Goal: Feedback & Contribution: Submit feedback/report problem

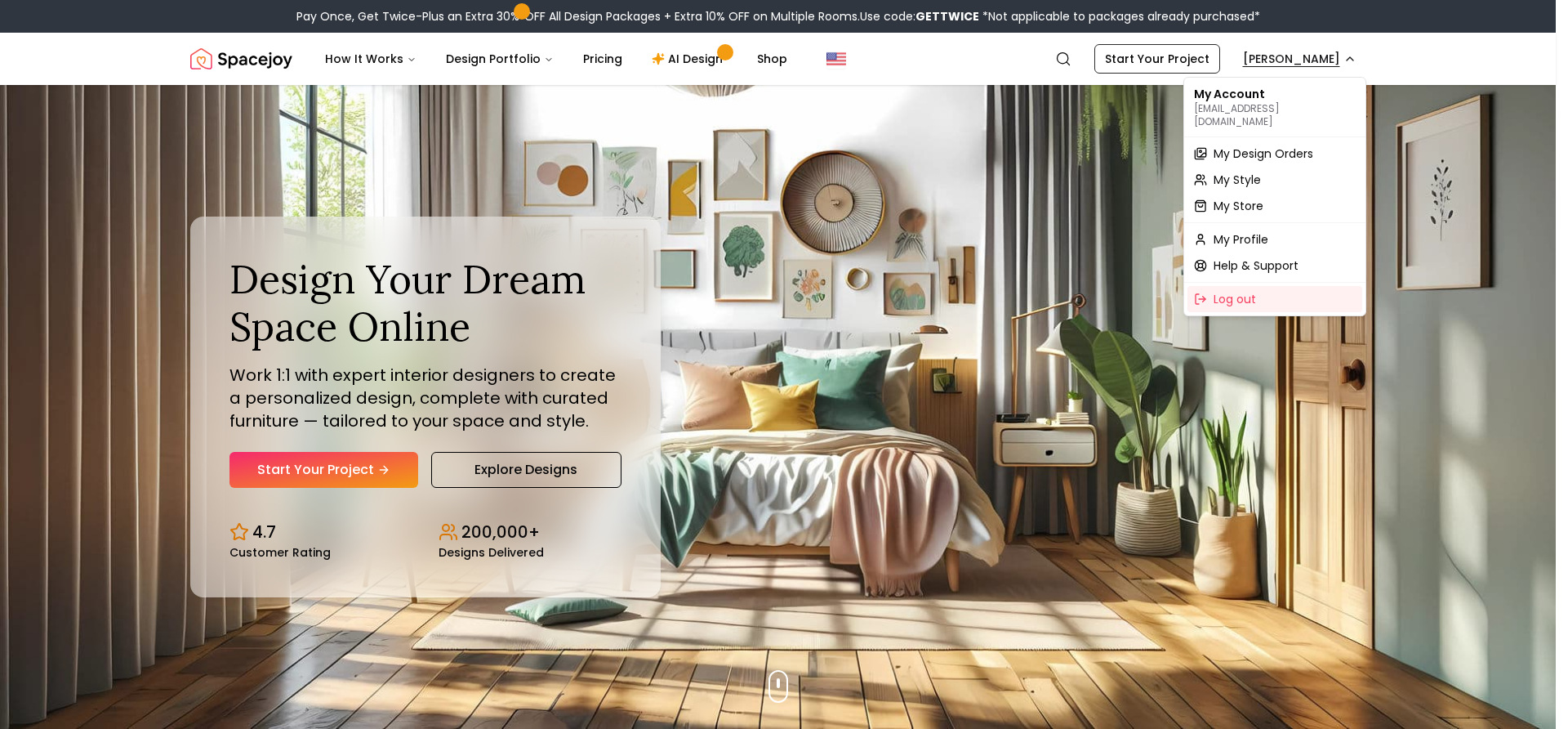
click at [1266, 145] on span "My Design Orders" at bounding box center [1263, 154] width 100 height 16
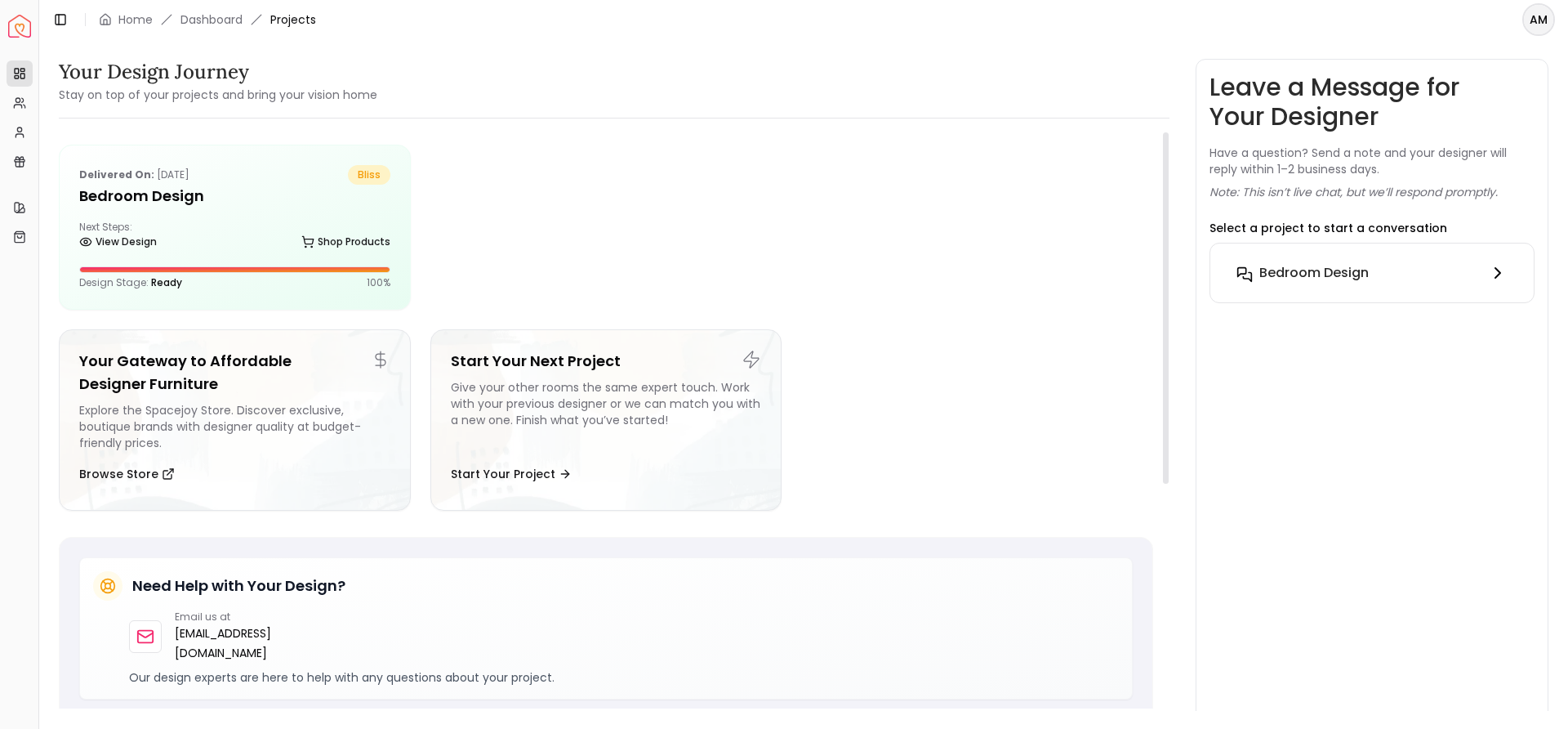
click at [1275, 287] on button "Bedroom design" at bounding box center [1371, 273] width 297 height 33
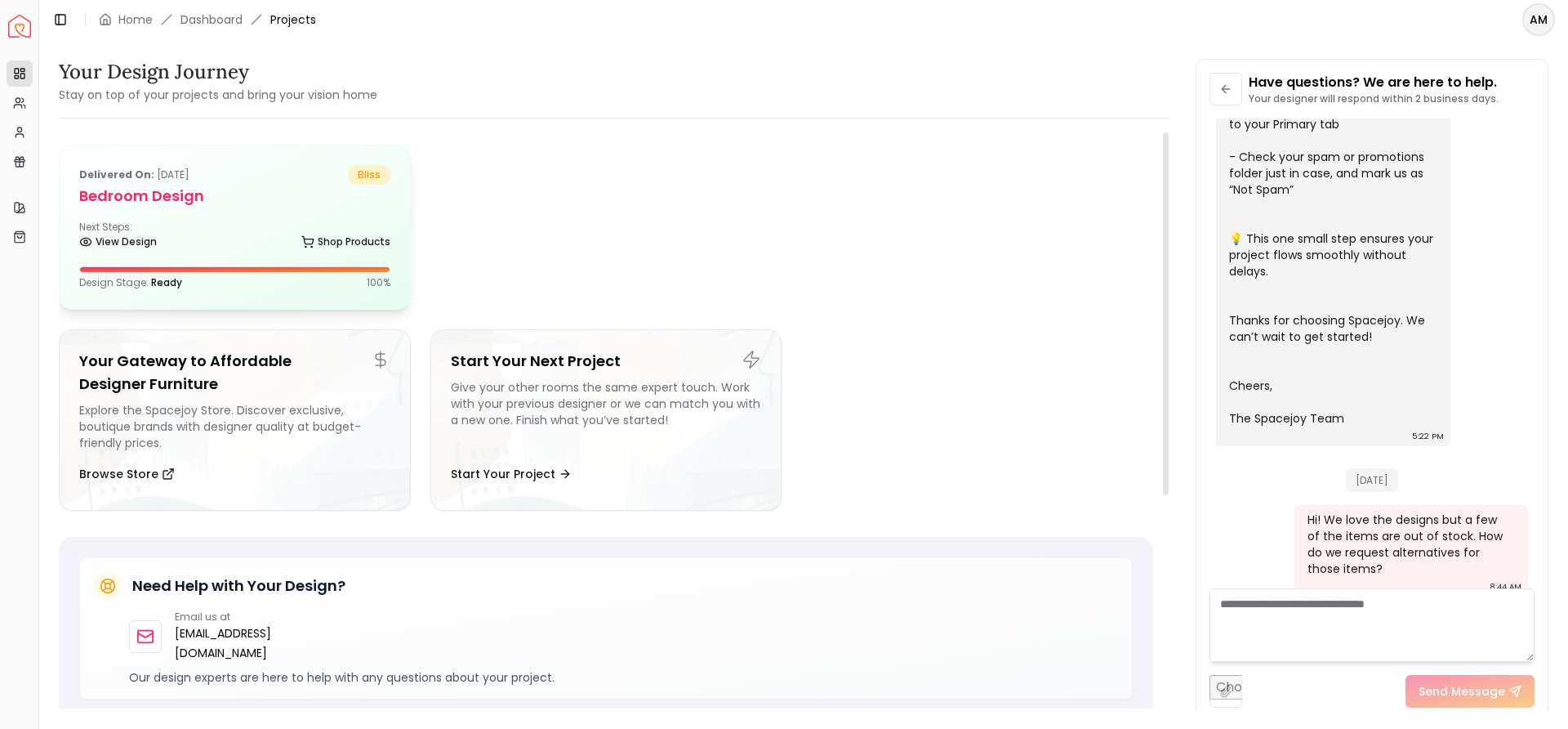
click at [244, 242] on div "View Design Shop Products" at bounding box center [235, 245] width 311 height 16
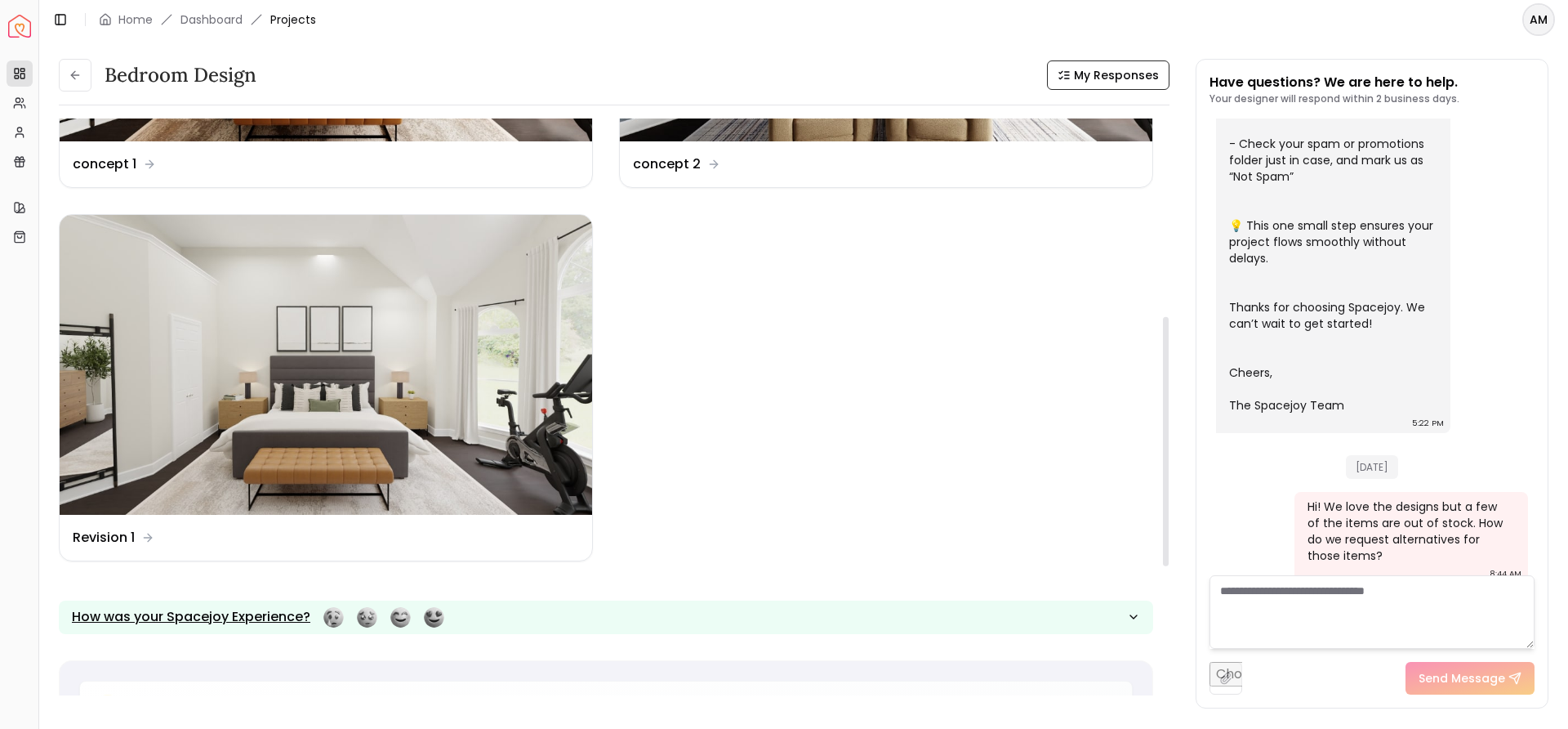
scroll to position [457, 0]
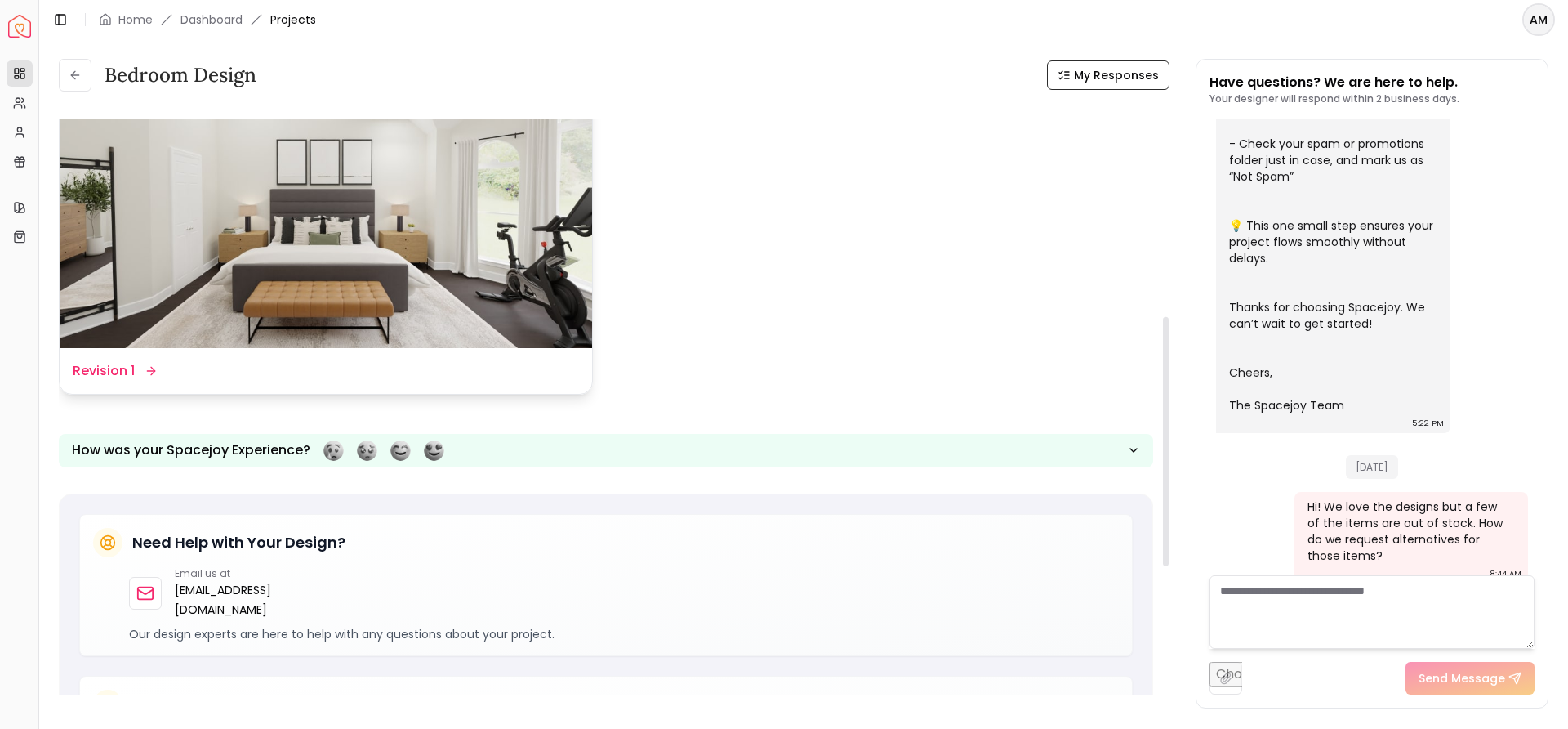
click at [251, 350] on div "Design Name Revision 1" at bounding box center [325, 371] width 532 height 46
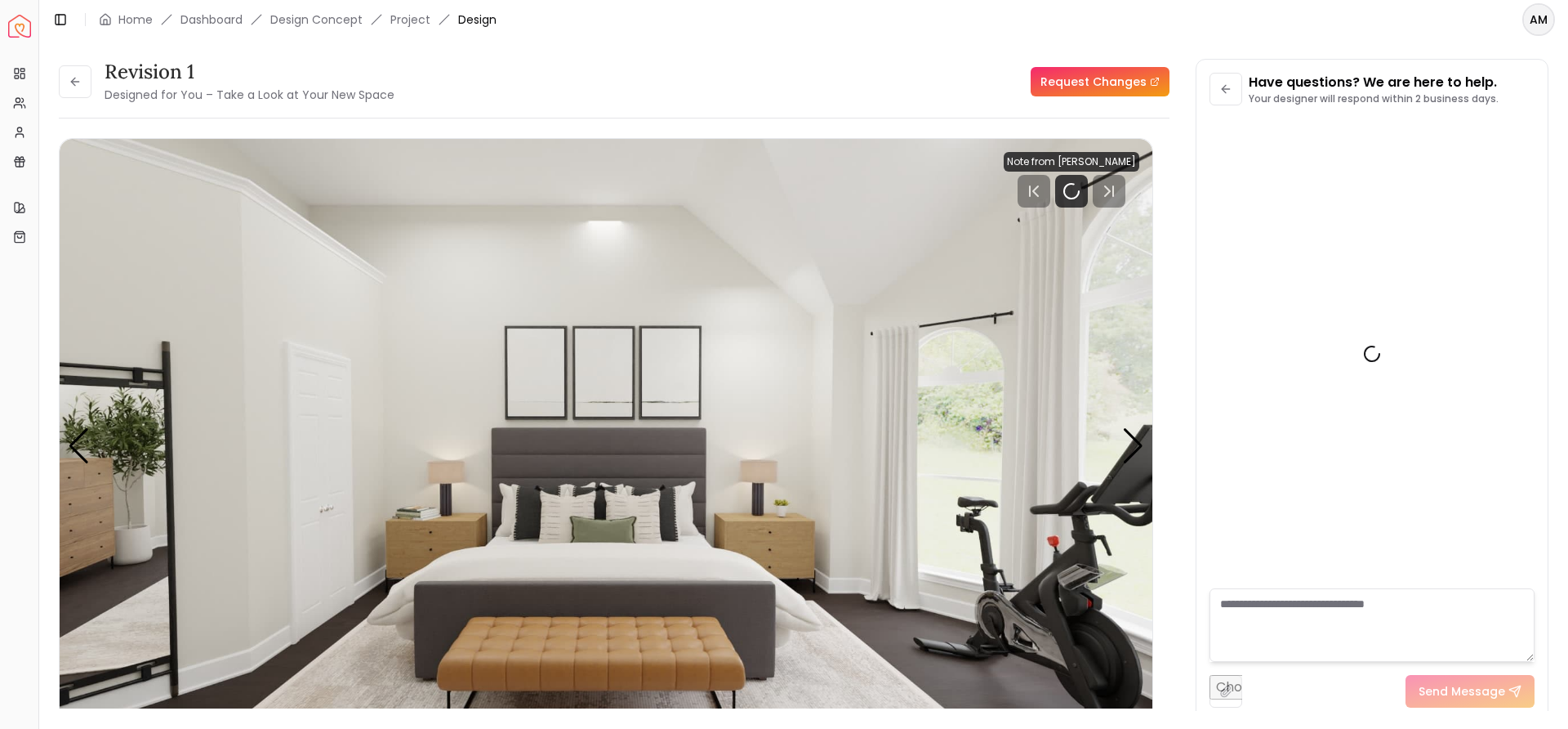
scroll to position [448, 0]
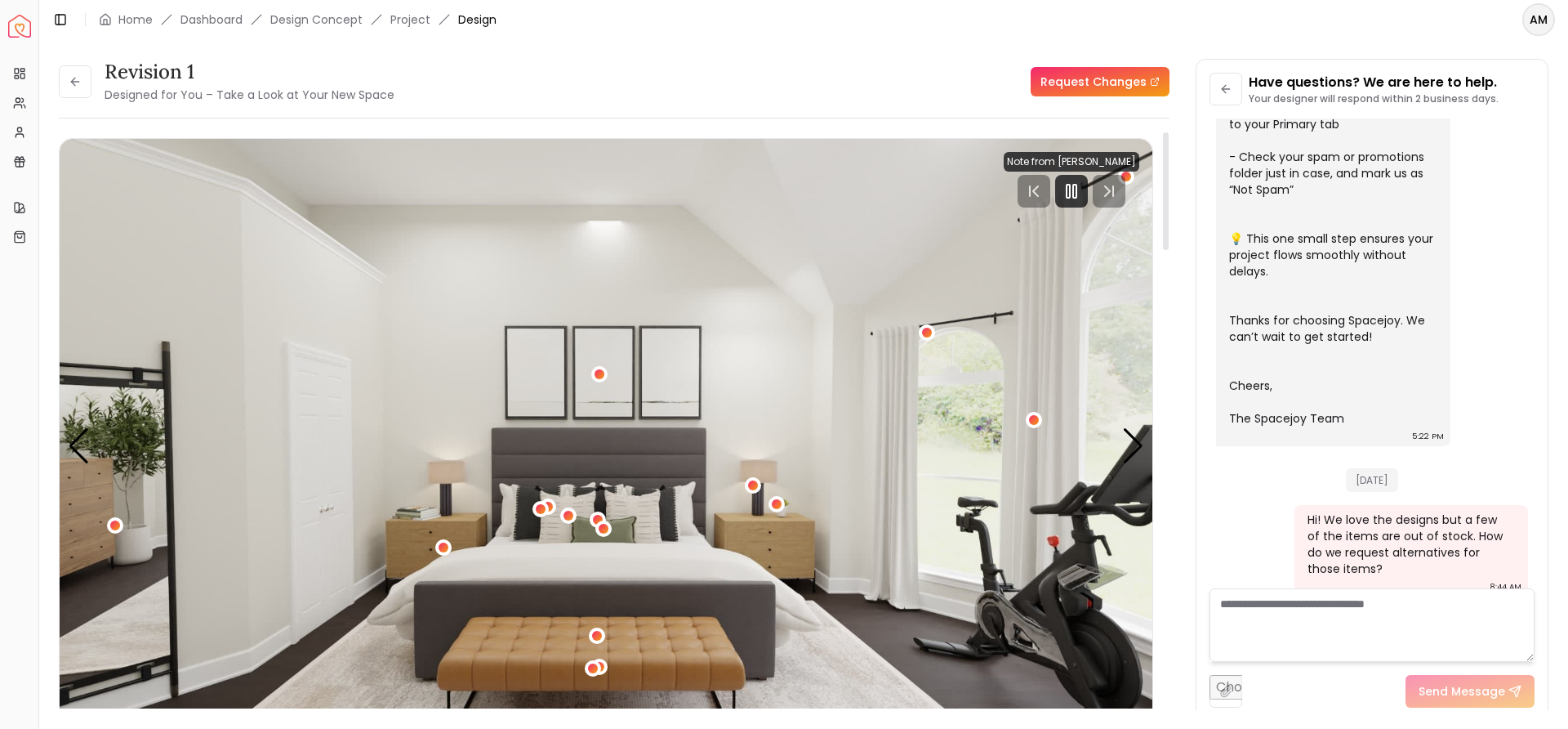
click at [1077, 68] on link "Request Changes" at bounding box center [1100, 81] width 139 height 29
click at [1078, 181] on icon "Pause" at bounding box center [1071, 190] width 19 height 19
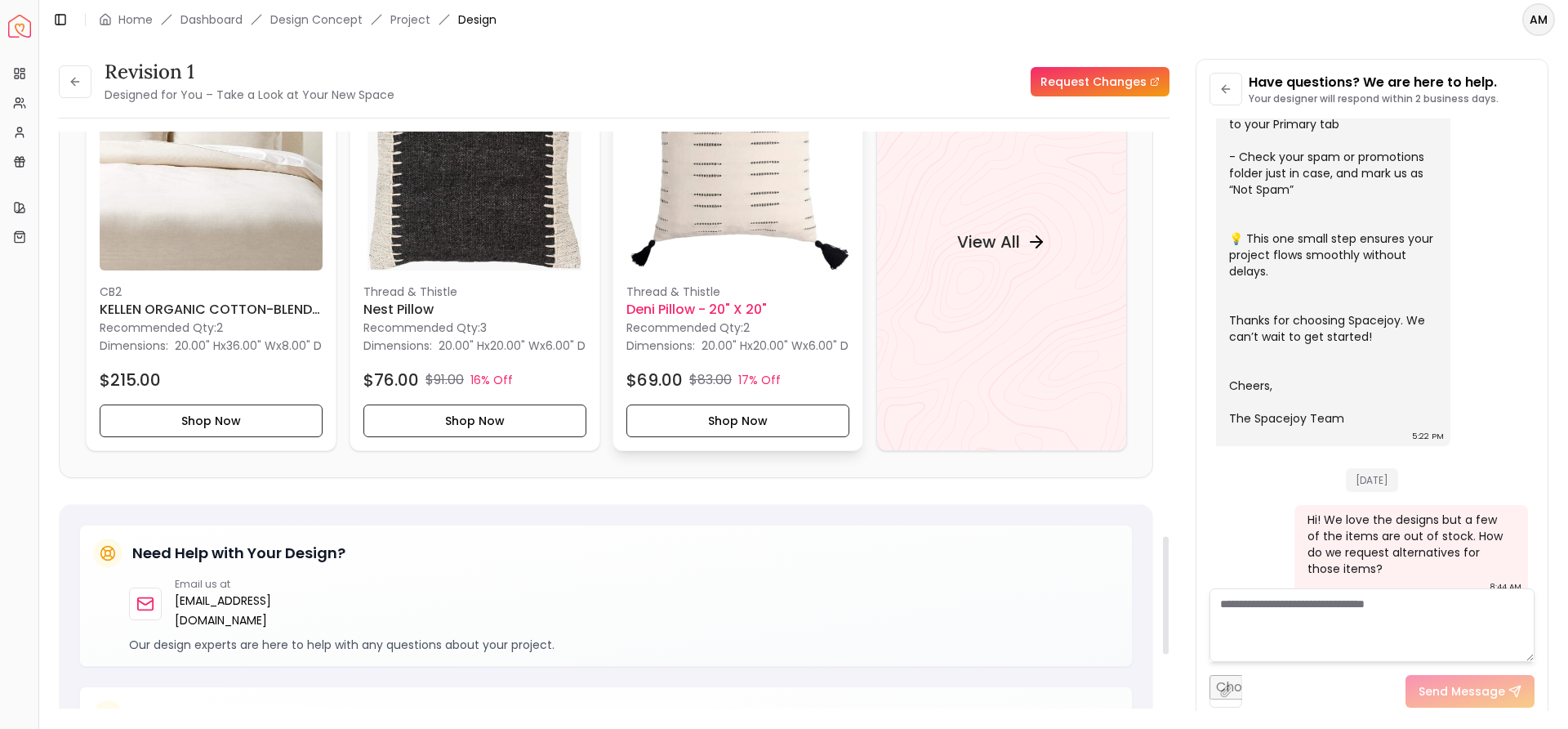
scroll to position [1986, 0]
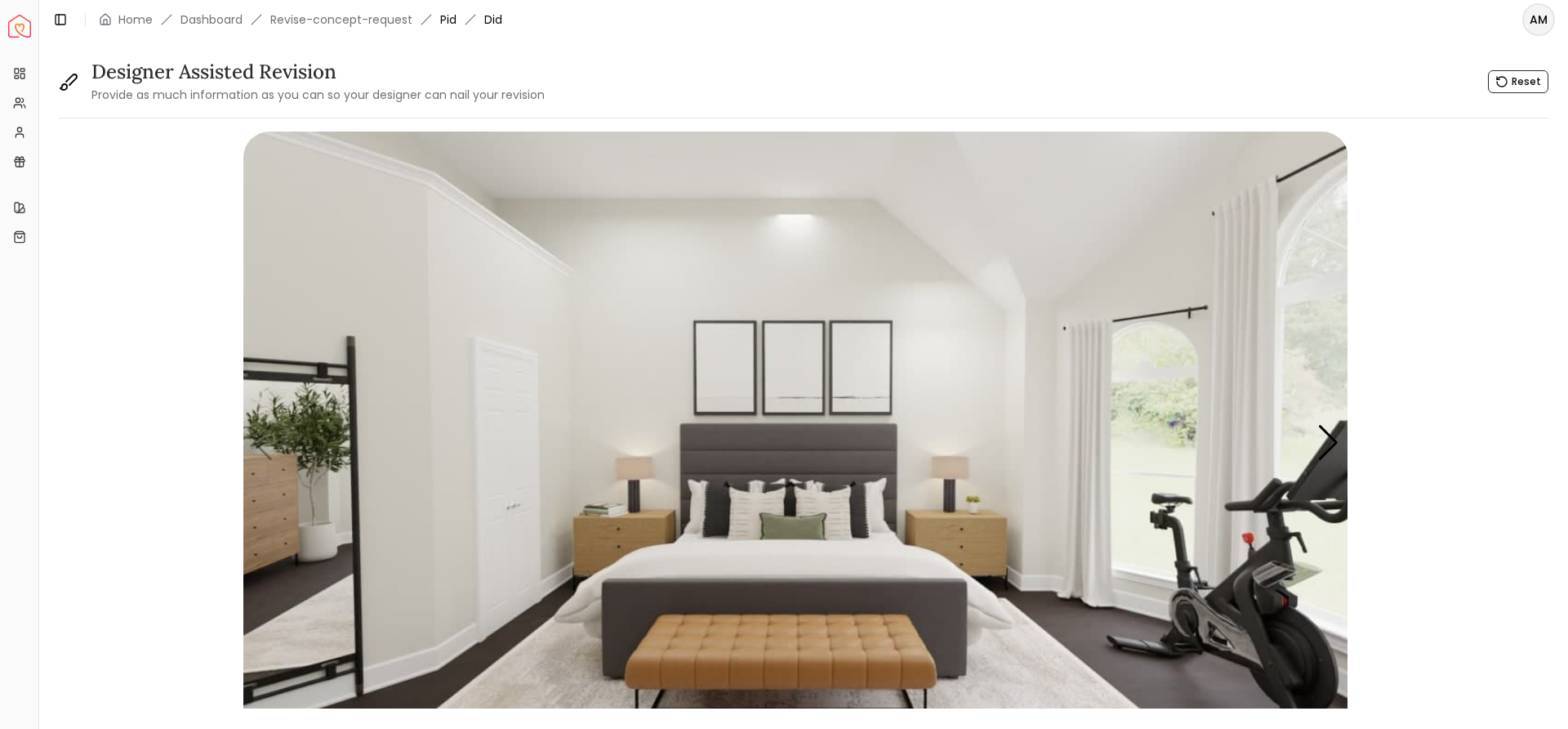
click at [447, 19] on link "Pid" at bounding box center [448, 20] width 16 height 16
